Goal: Find specific page/section: Find specific page/section

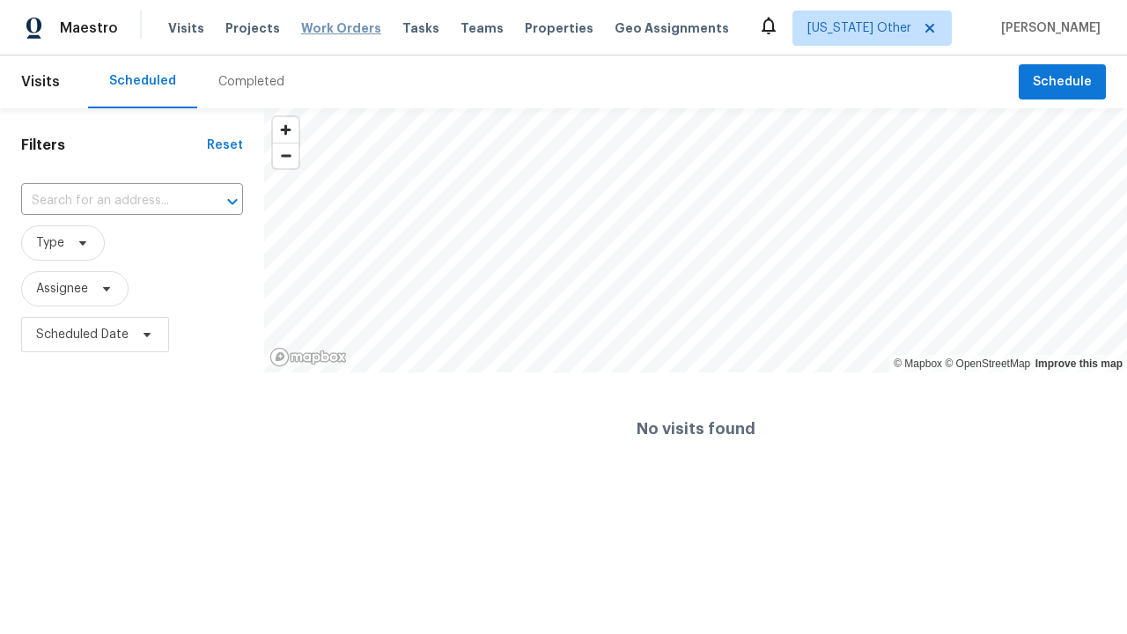
click at [326, 28] on span "Work Orders" at bounding box center [341, 28] width 80 height 18
